Goal: Task Accomplishment & Management: Manage account settings

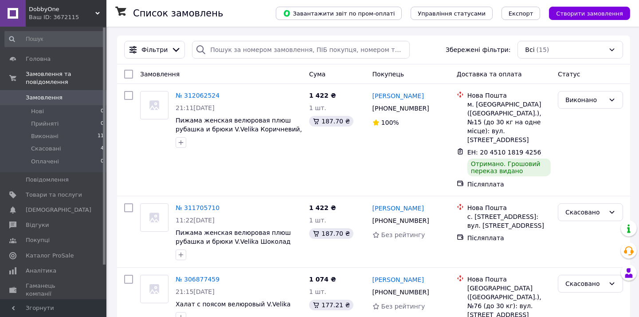
click at [96, 18] on div "Ваш ID: 3672115" at bounding box center [68, 17] width 78 height 8
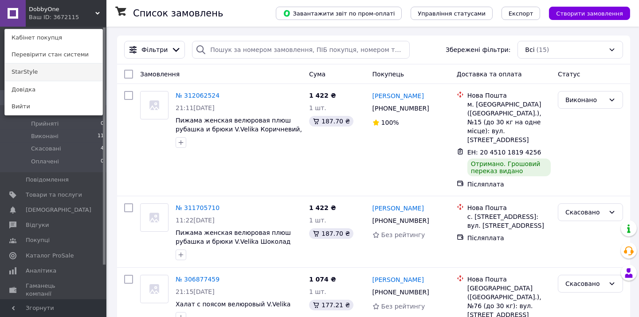
click at [47, 69] on link "StarStyle" at bounding box center [54, 71] width 98 height 17
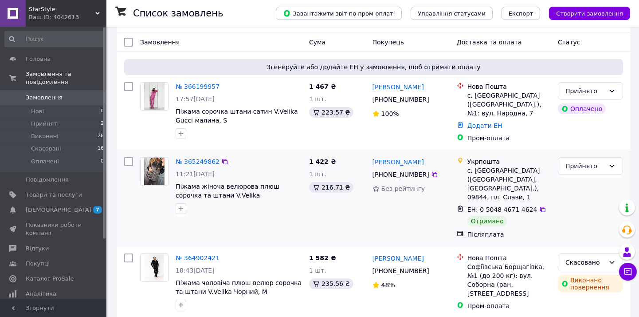
scroll to position [49, 0]
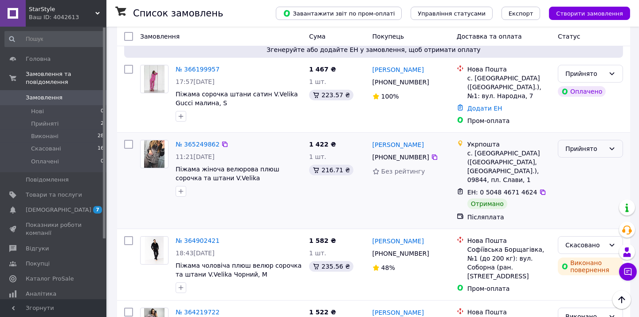
click at [576, 151] on div "Прийнято" at bounding box center [584, 149] width 39 height 10
click at [577, 166] on li "Виконано" at bounding box center [590, 168] width 64 height 16
click at [194, 145] on link "№ 365249862" at bounding box center [198, 144] width 44 height 7
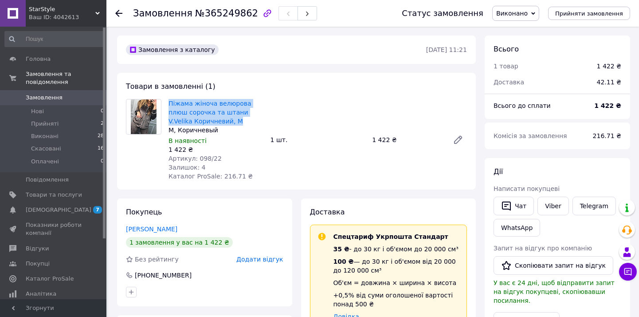
drag, startPoint x: 221, startPoint y: 120, endPoint x: 165, endPoint y: 105, distance: 58.0
click at [165, 105] on div "Піжама жіноча велюрова плюш сорочка та штани V.Velika Коричневий, M M, Коричнев…" at bounding box center [216, 139] width 102 height 85
copy link "Піжама жіноча велюрова плюш сорочка та штани V.Velika Коричневий, M"
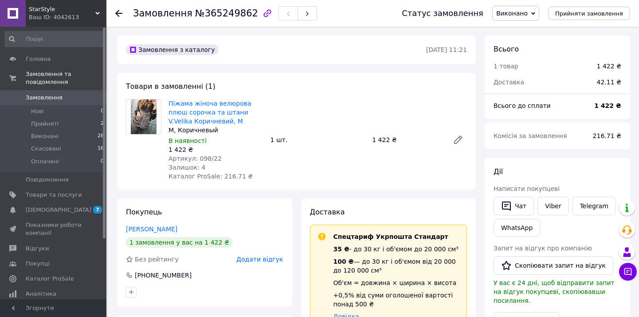
click at [237, 144] on div "В наявності" at bounding box center [216, 140] width 95 height 9
drag, startPoint x: 216, startPoint y: 157, endPoint x: 195, endPoint y: 157, distance: 20.4
click at [195, 157] on div "Артикул: 098/22" at bounding box center [216, 158] width 95 height 9
copy span "098/22"
